Goal: Navigation & Orientation: Find specific page/section

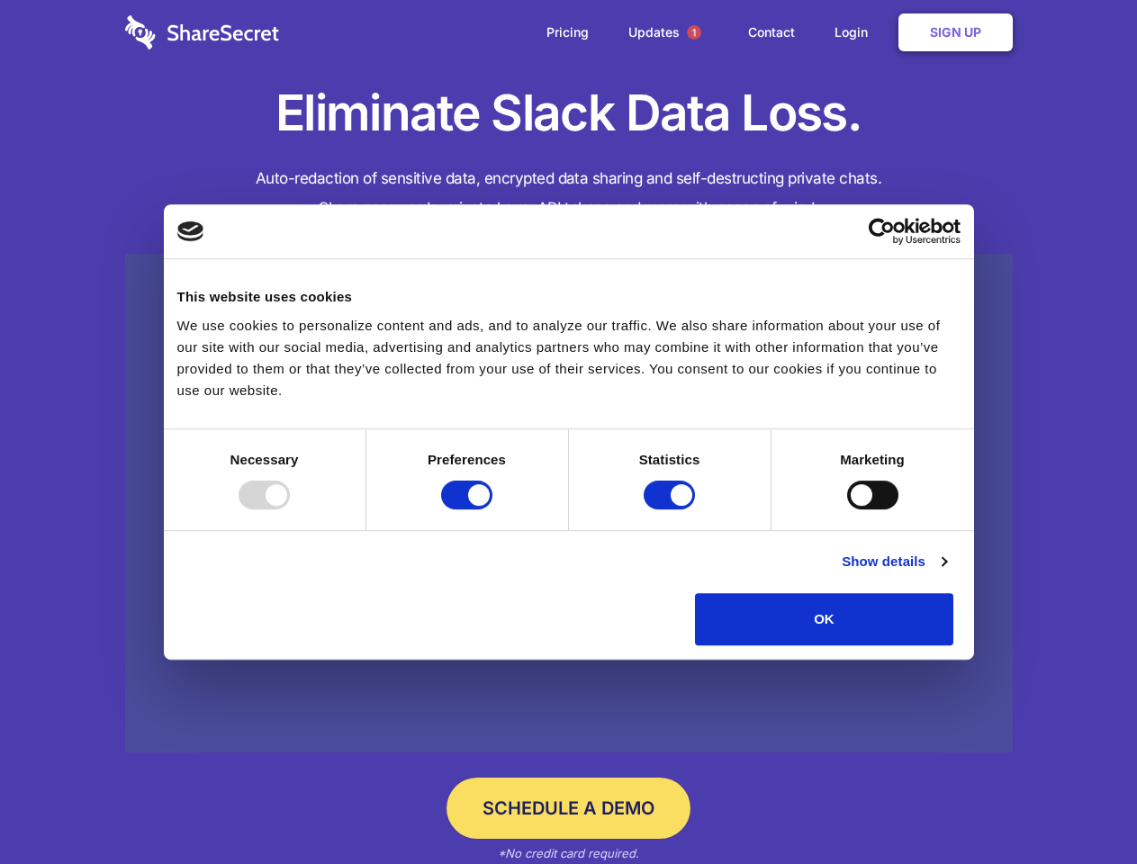
click at [290, 509] on div at bounding box center [263, 495] width 51 height 29
click at [492, 509] on input "Preferences" at bounding box center [466, 495] width 51 height 29
checkbox input "false"
click at [671, 509] on input "Statistics" at bounding box center [668, 495] width 51 height 29
checkbox input "false"
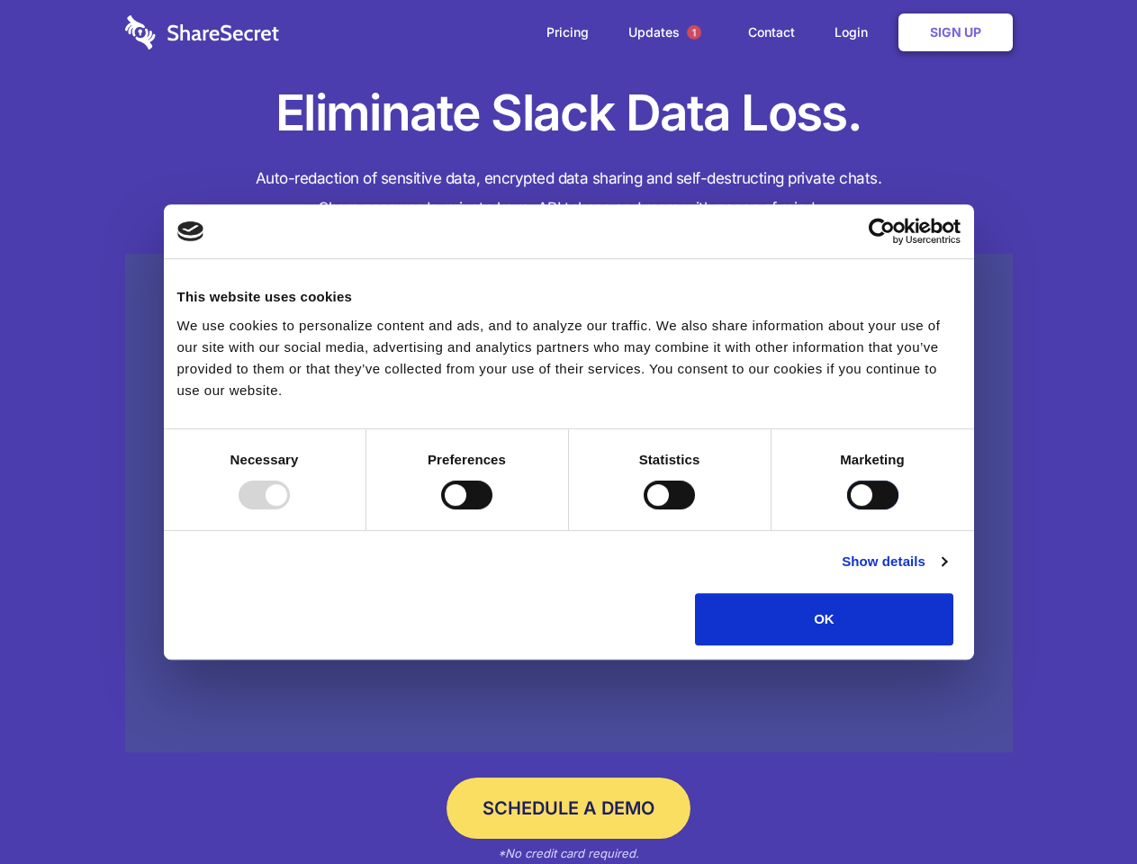
click at [847, 509] on input "Marketing" at bounding box center [872, 495] width 51 height 29
checkbox input "true"
click at [946, 572] on link "Show details" at bounding box center [893, 562] width 104 height 22
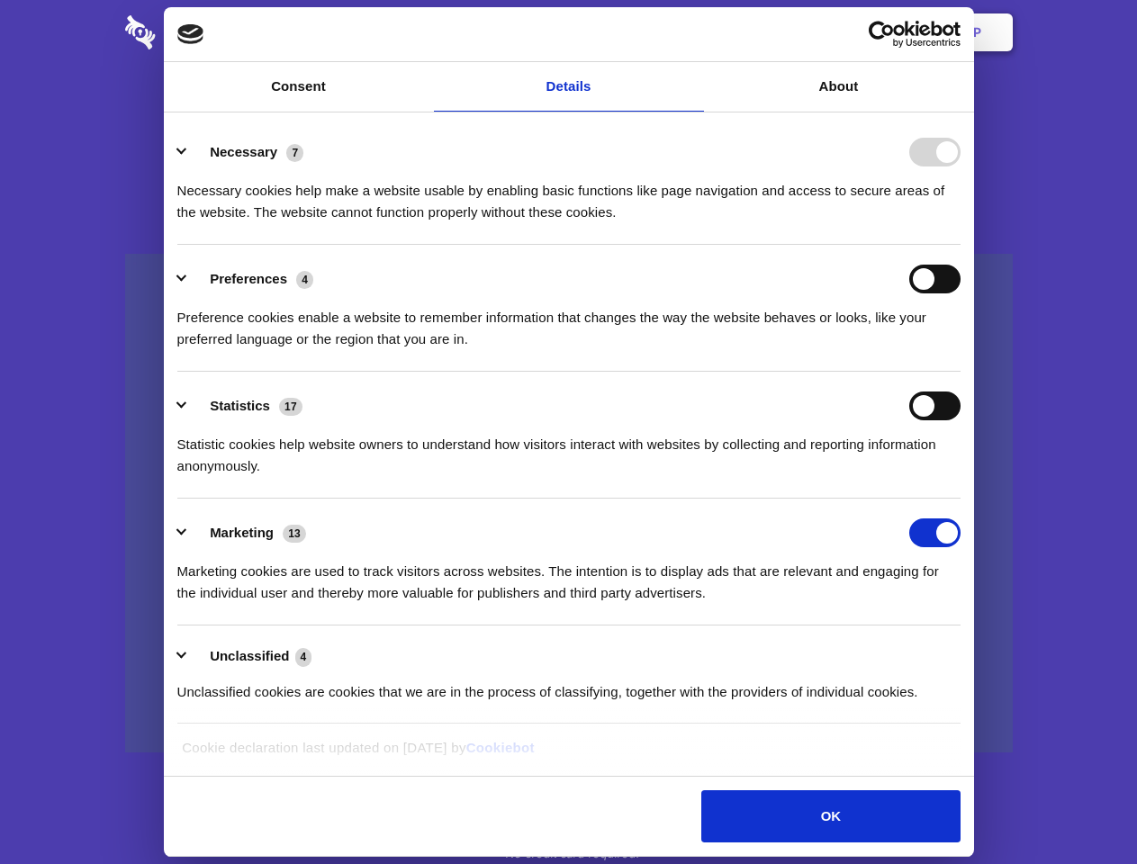
click at [968, 651] on ul "Necessary 7 Necessary cookies help make a website usable by enabling basic func…" at bounding box center [568, 421] width 800 height 607
click at [693, 32] on span "1" at bounding box center [694, 32] width 14 height 14
